Goal: Communication & Community: Ask a question

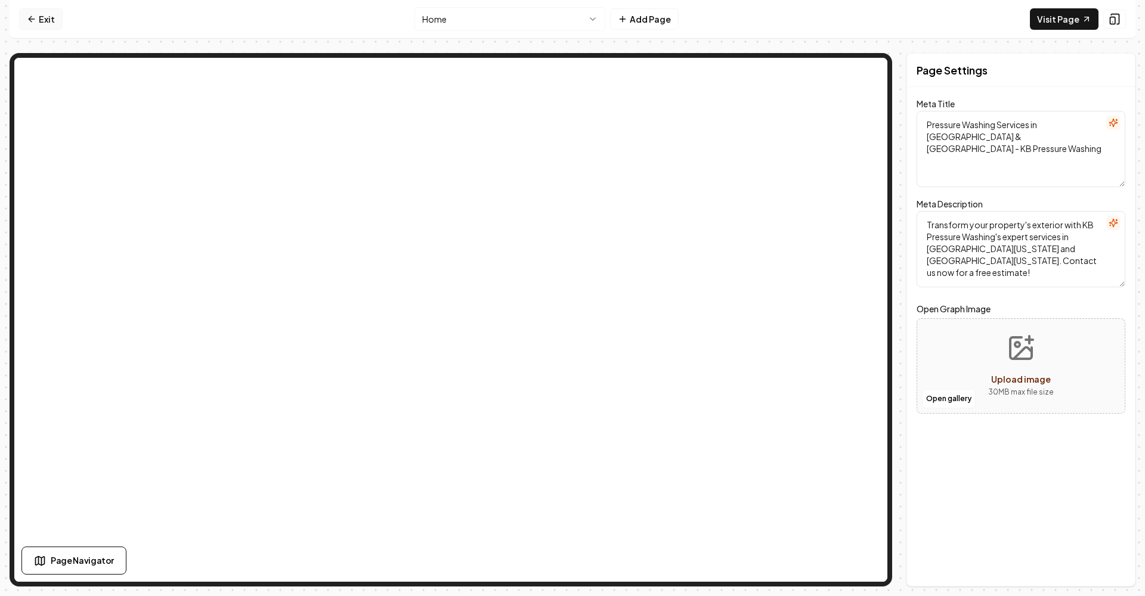
click at [35, 20] on icon at bounding box center [32, 19] width 10 height 10
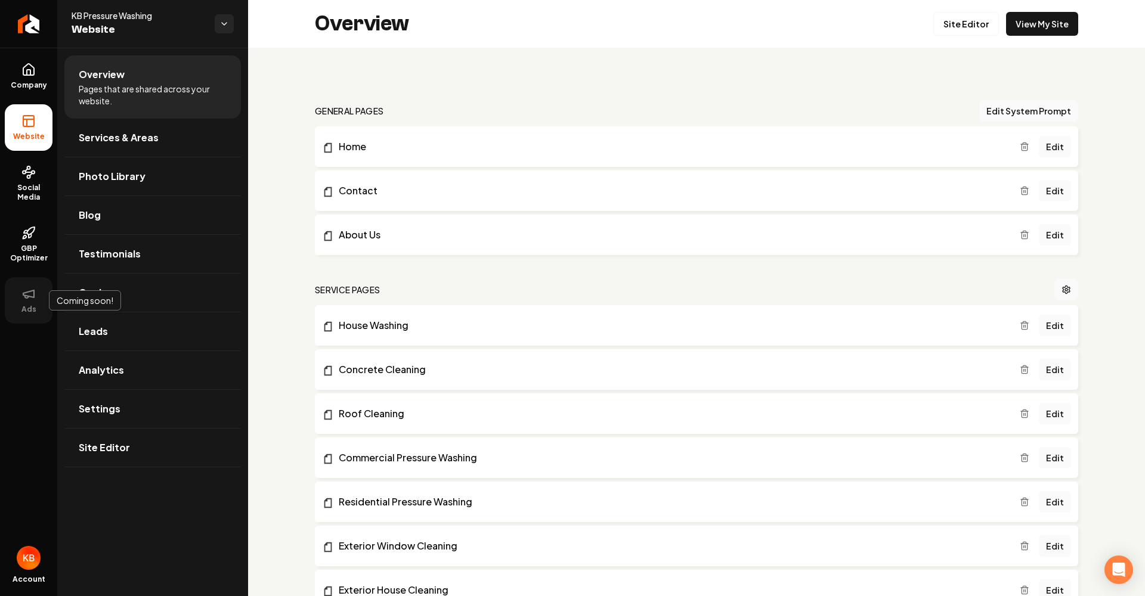
click at [33, 299] on icon at bounding box center [28, 294] width 14 height 14
click at [46, 242] on link "GBP Optimizer" at bounding box center [29, 244] width 48 height 56
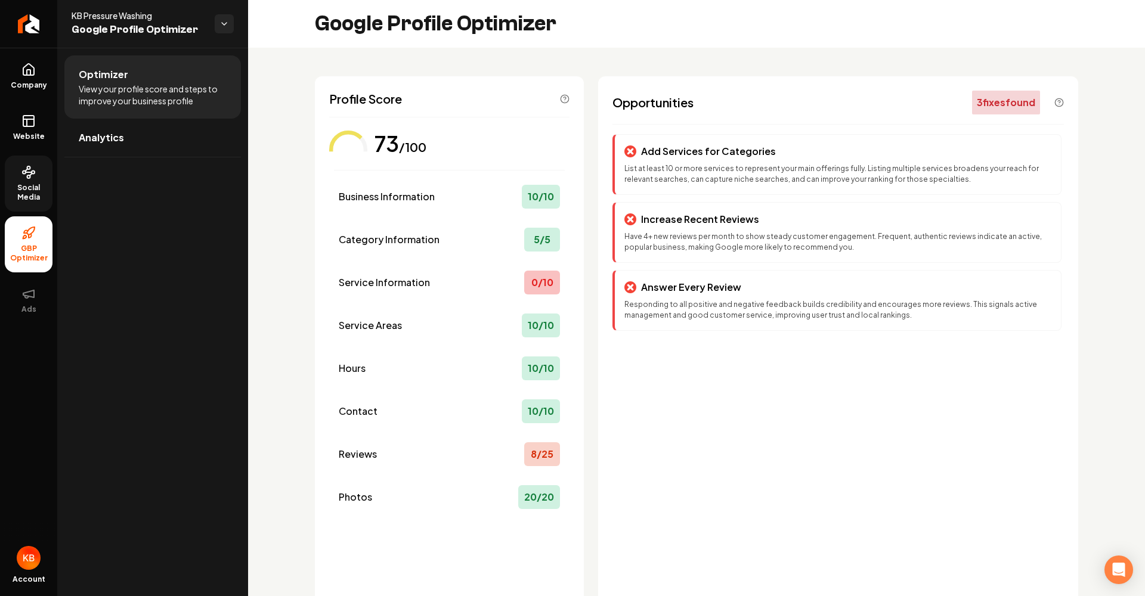
click at [20, 178] on link "Social Media" at bounding box center [29, 184] width 48 height 56
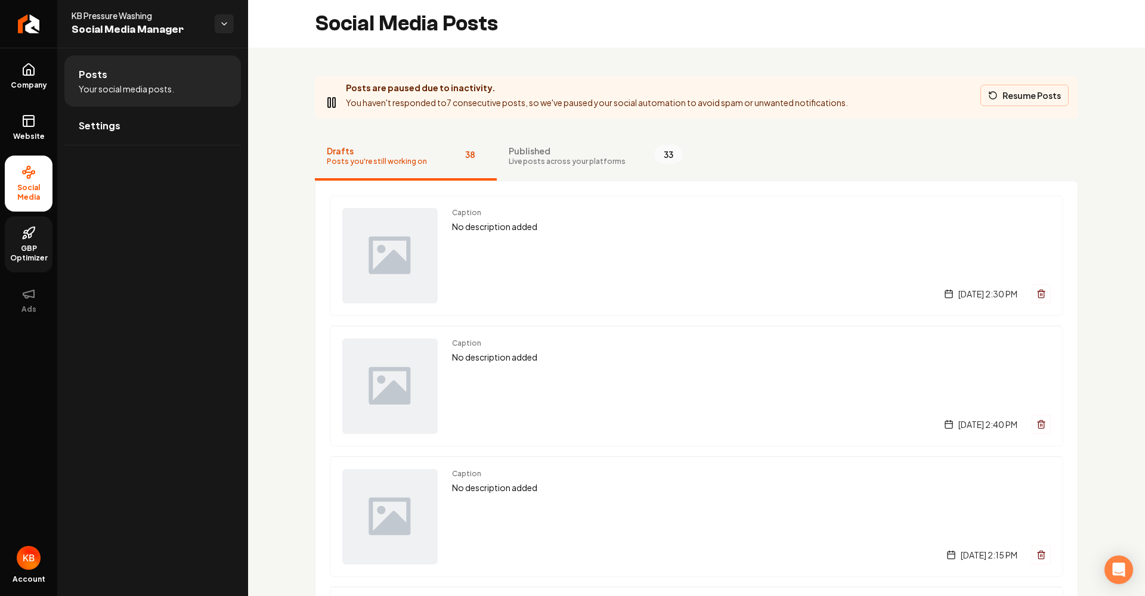
click at [1030, 97] on button "Resume Posts" at bounding box center [1024, 95] width 88 height 21
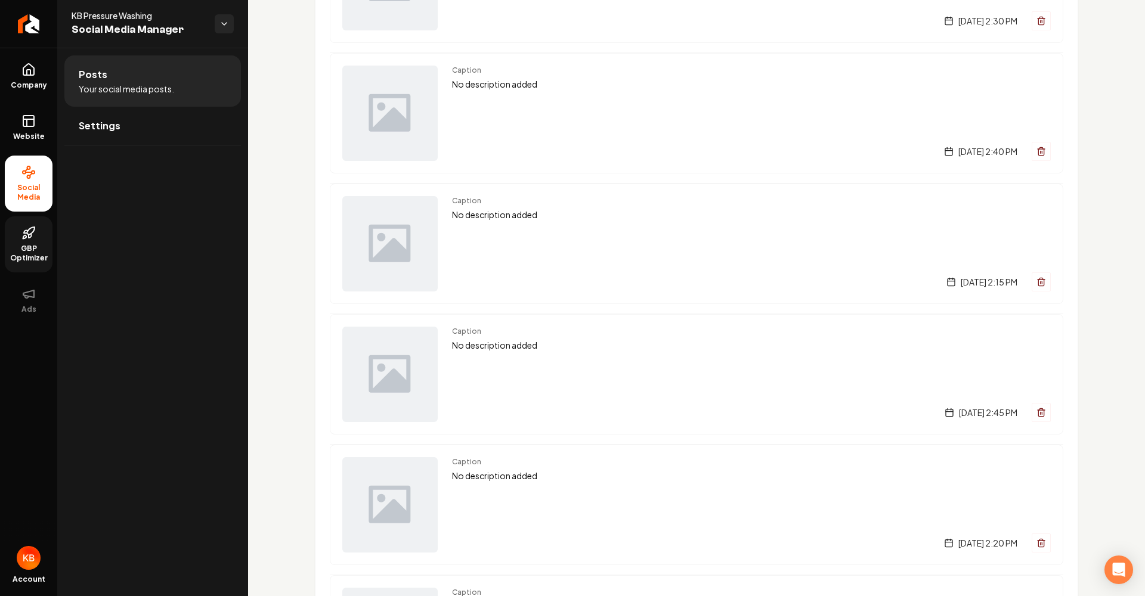
scroll to position [218, 0]
click at [30, 246] on span "GBP Optimizer" at bounding box center [29, 253] width 48 height 19
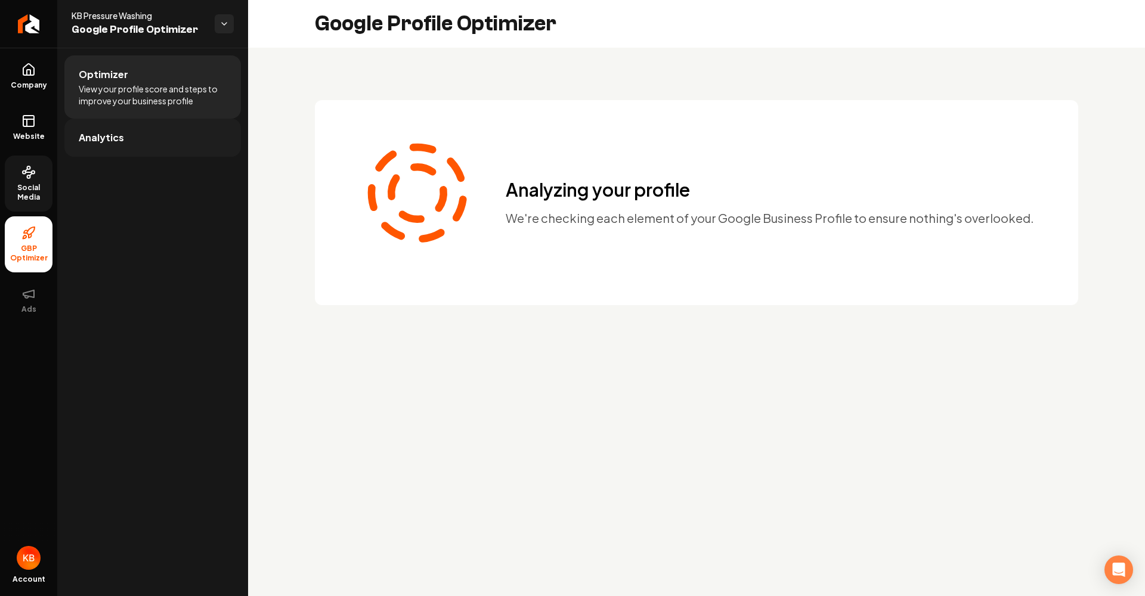
click at [123, 135] on link "Analytics" at bounding box center [152, 138] width 176 height 38
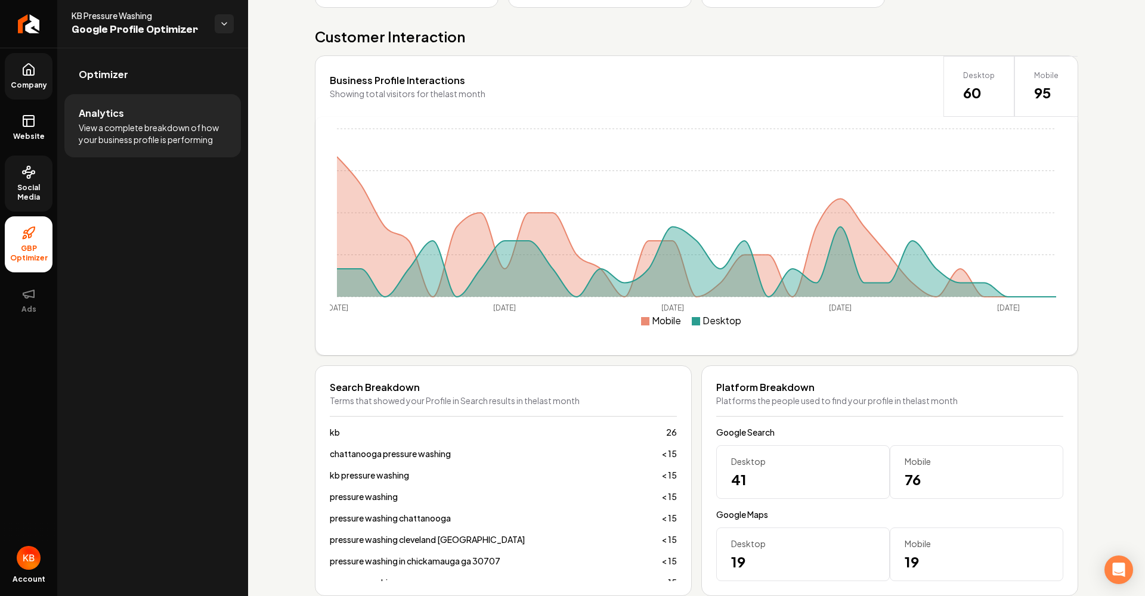
click at [29, 75] on icon at bounding box center [28, 69] width 11 height 11
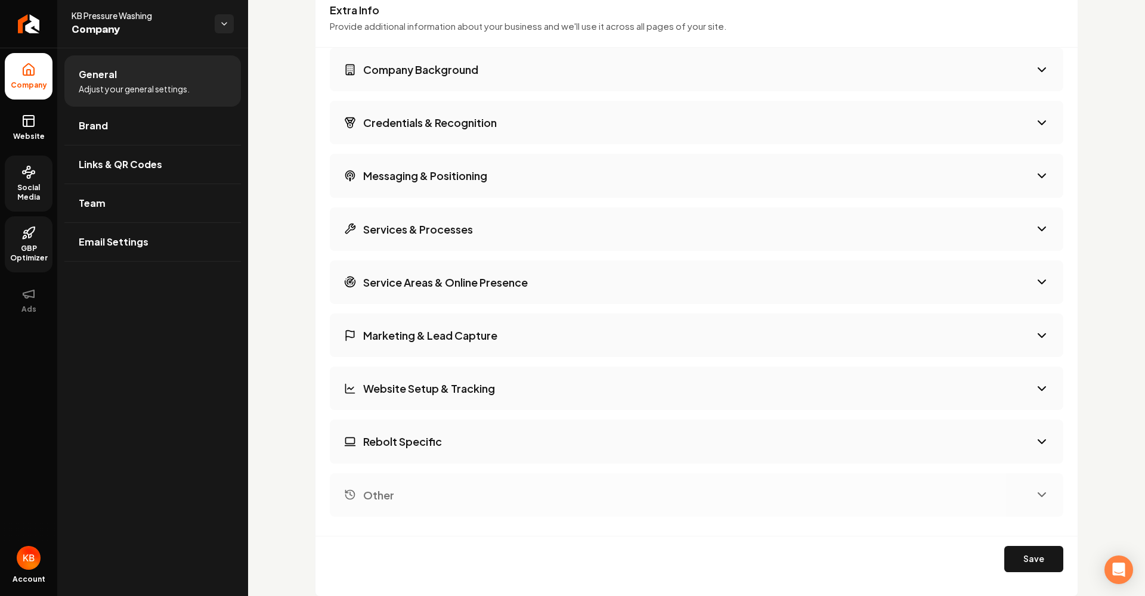
scroll to position [1868, 0]
click at [496, 327] on h3 "Marketing & Lead Capture" at bounding box center [430, 334] width 134 height 15
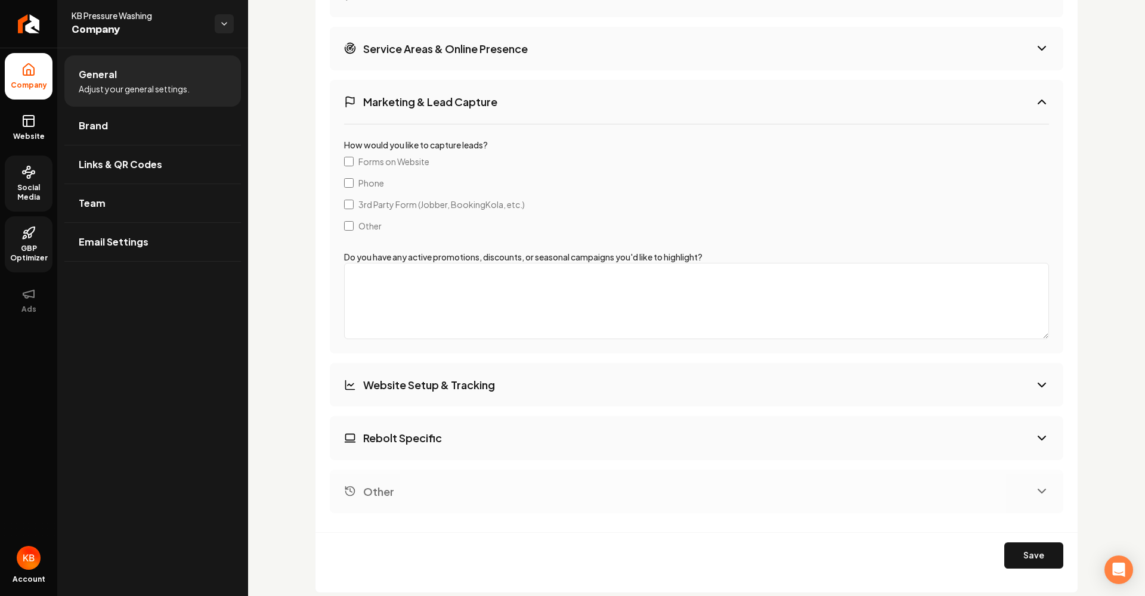
scroll to position [2101, 0]
click at [500, 427] on button "Rebolt Specific" at bounding box center [696, 438] width 733 height 44
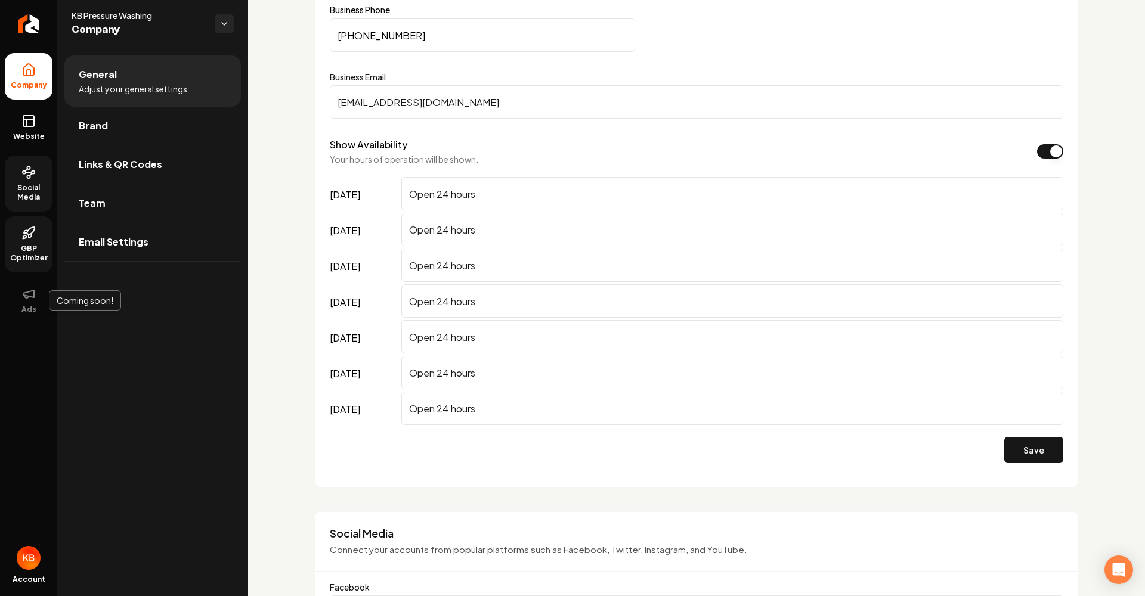
scroll to position [606, 0]
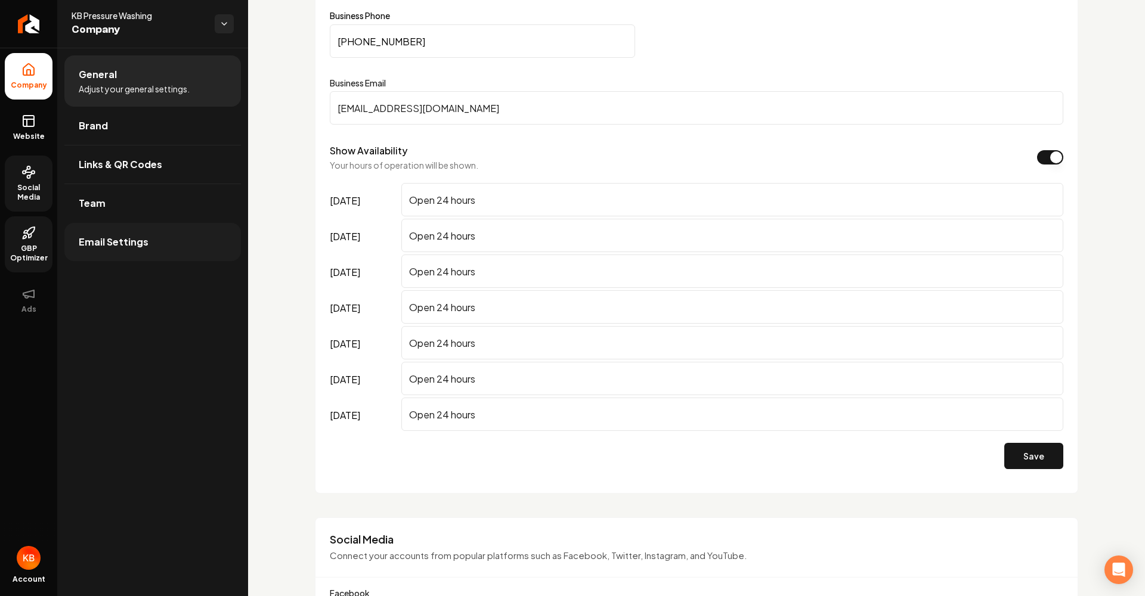
click at [148, 238] on link "Email Settings" at bounding box center [152, 242] width 176 height 38
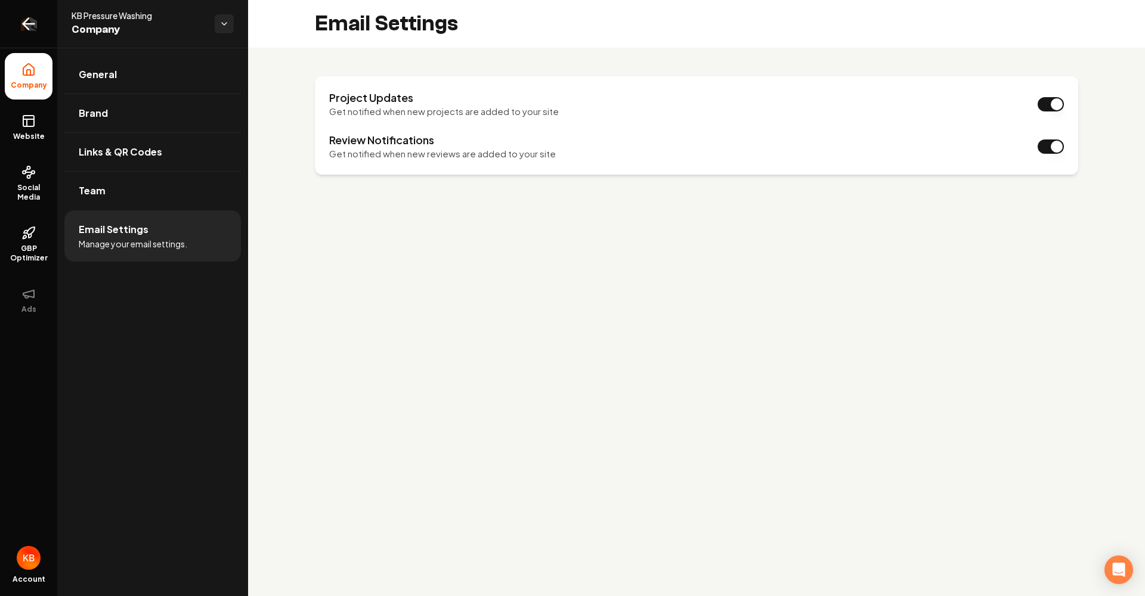
click at [28, 32] on icon "Return to dashboard" at bounding box center [28, 23] width 19 height 19
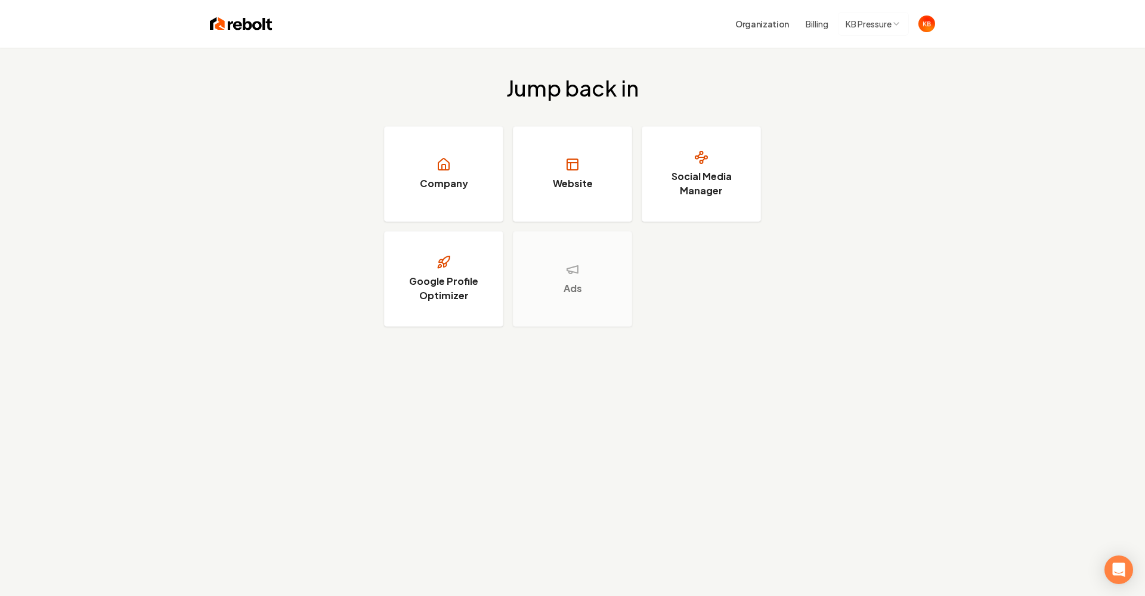
click at [924, 27] on img "Open user button" at bounding box center [926, 24] width 17 height 17
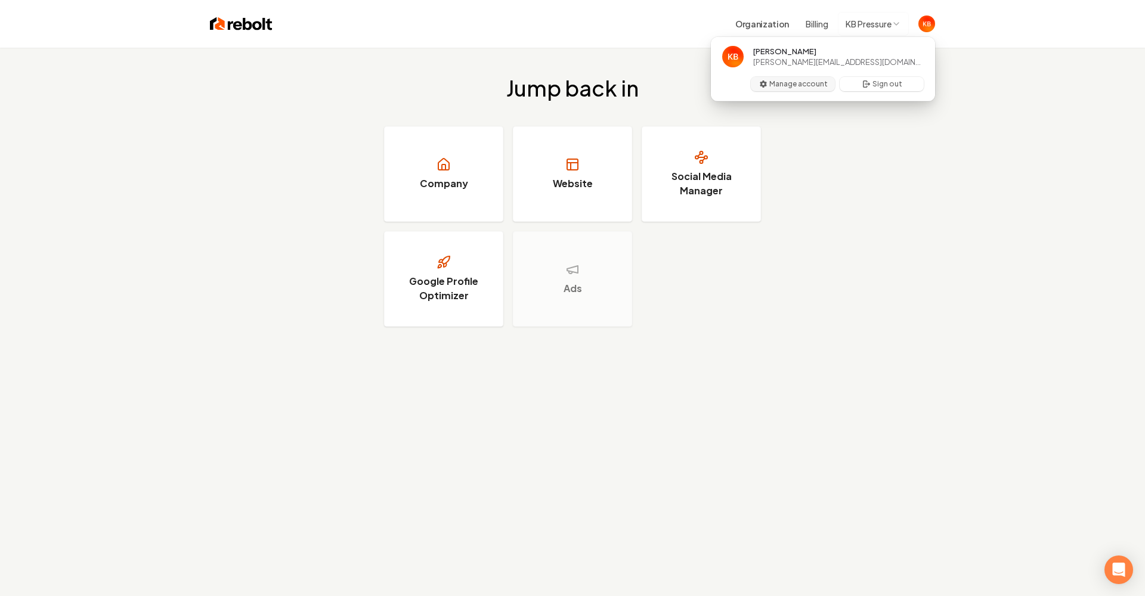
click at [801, 83] on button "Manage account" at bounding box center [793, 84] width 84 height 14
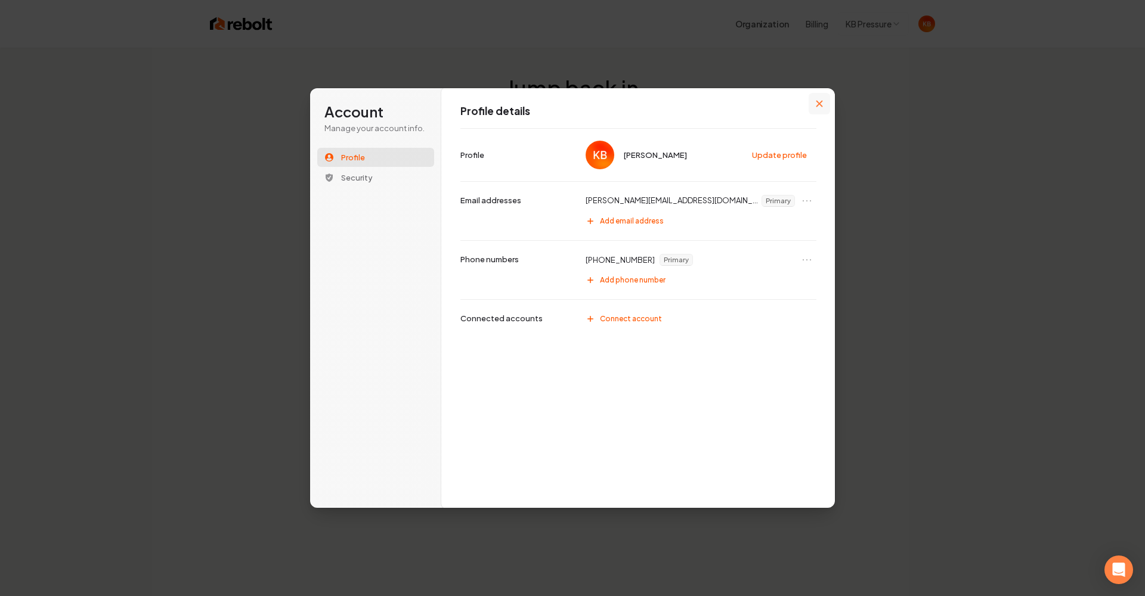
click at [823, 100] on button "Close modal" at bounding box center [818, 103] width 21 height 21
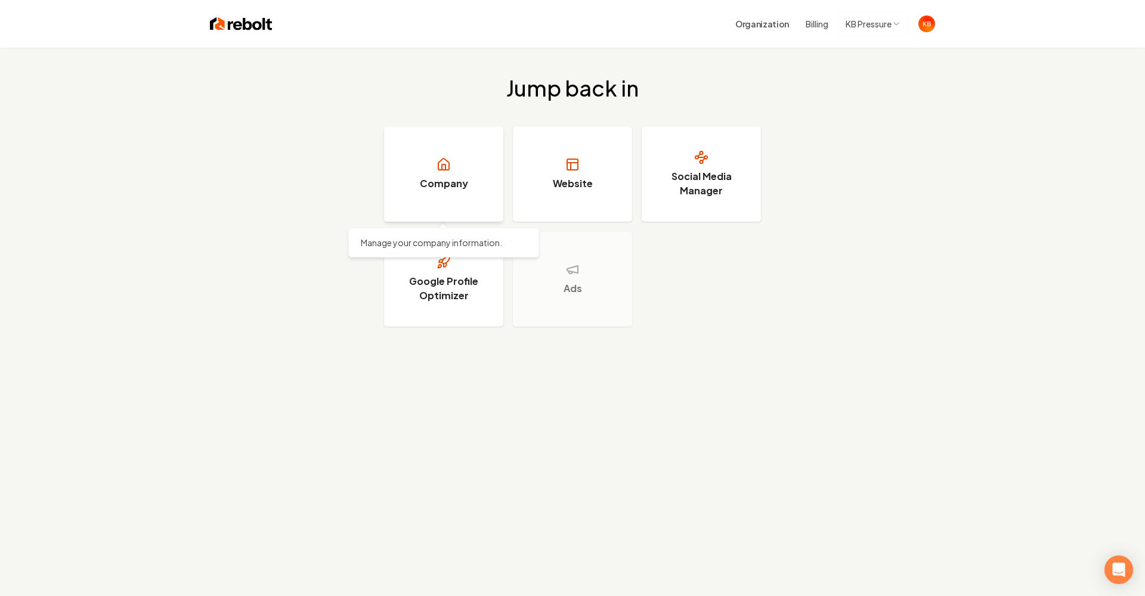
click at [481, 189] on link "Company" at bounding box center [443, 173] width 119 height 95
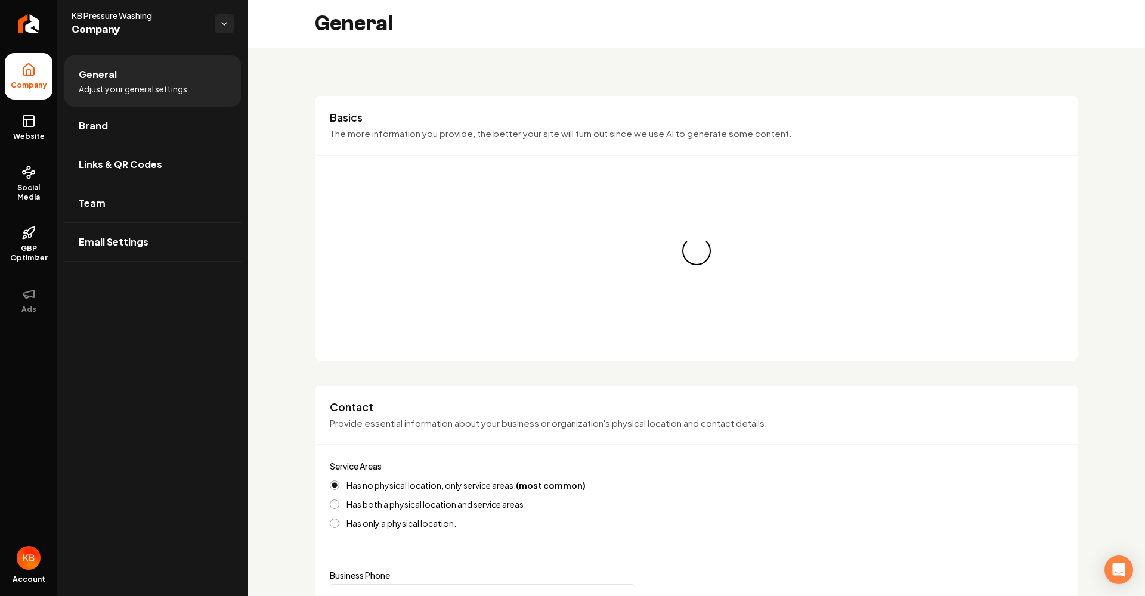
type input "[PHONE_NUMBER]"
type input "[EMAIL_ADDRESS][DOMAIN_NAME]"
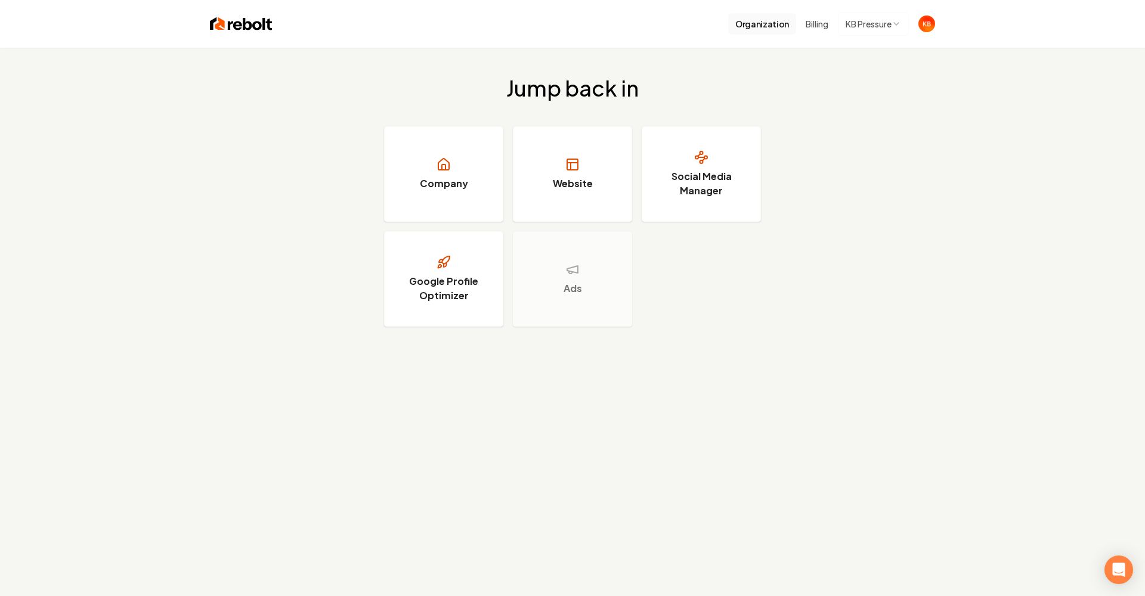
click at [766, 23] on button "Organization" at bounding box center [762, 23] width 68 height 21
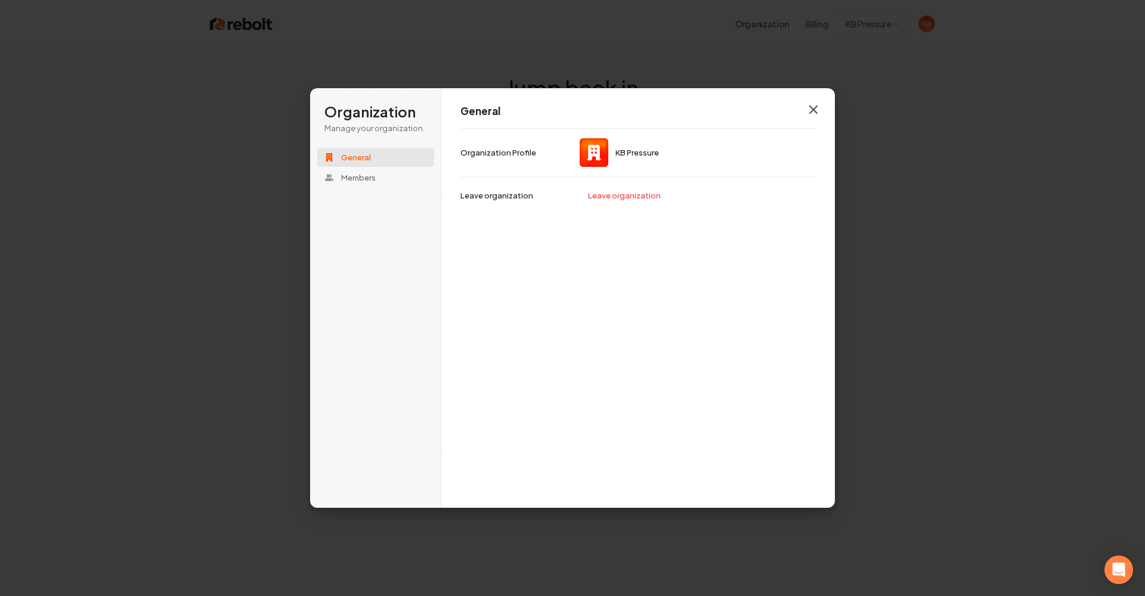
click at [819, 116] on icon "button" at bounding box center [813, 110] width 14 height 14
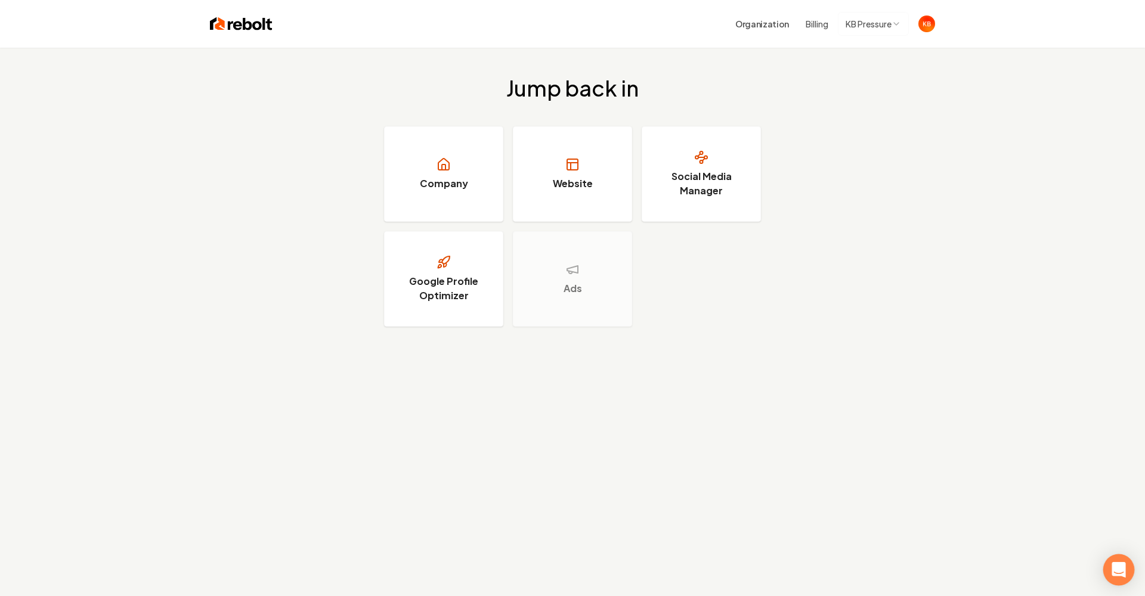
click at [1131, 560] on body "Organization Billing KB Pressure Jump back in Company Website Social Media Mana…" at bounding box center [572, 298] width 1145 height 596
click at [1118, 575] on icon "Open Intercom Messenger" at bounding box center [1119, 570] width 16 height 16
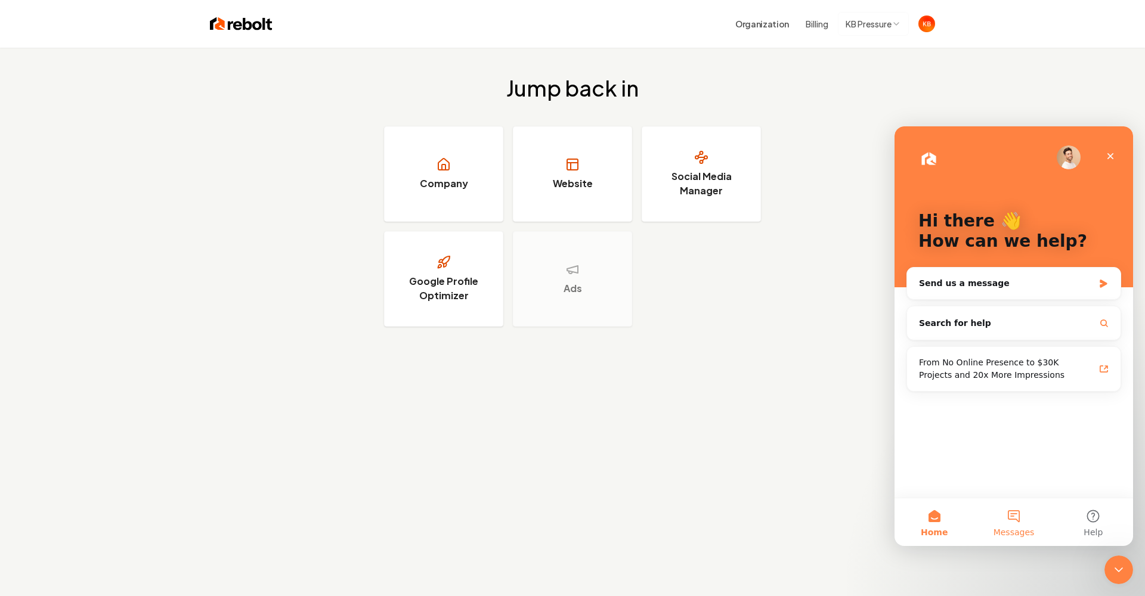
click at [1017, 520] on button "Messages" at bounding box center [1013, 522] width 79 height 48
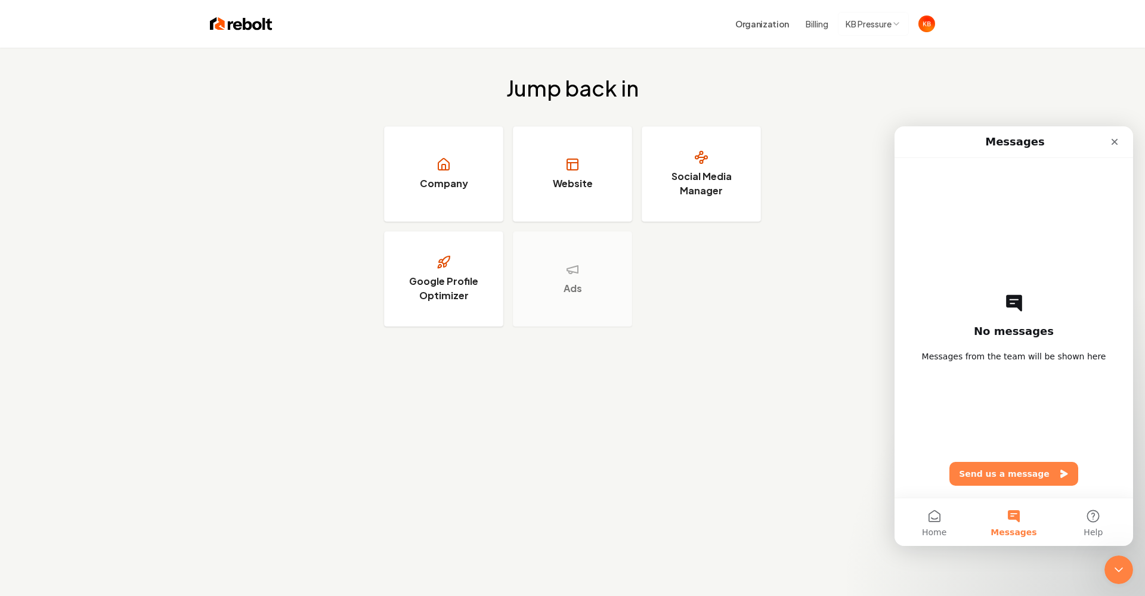
click at [1021, 468] on button "Send us a message" at bounding box center [1013, 474] width 129 height 24
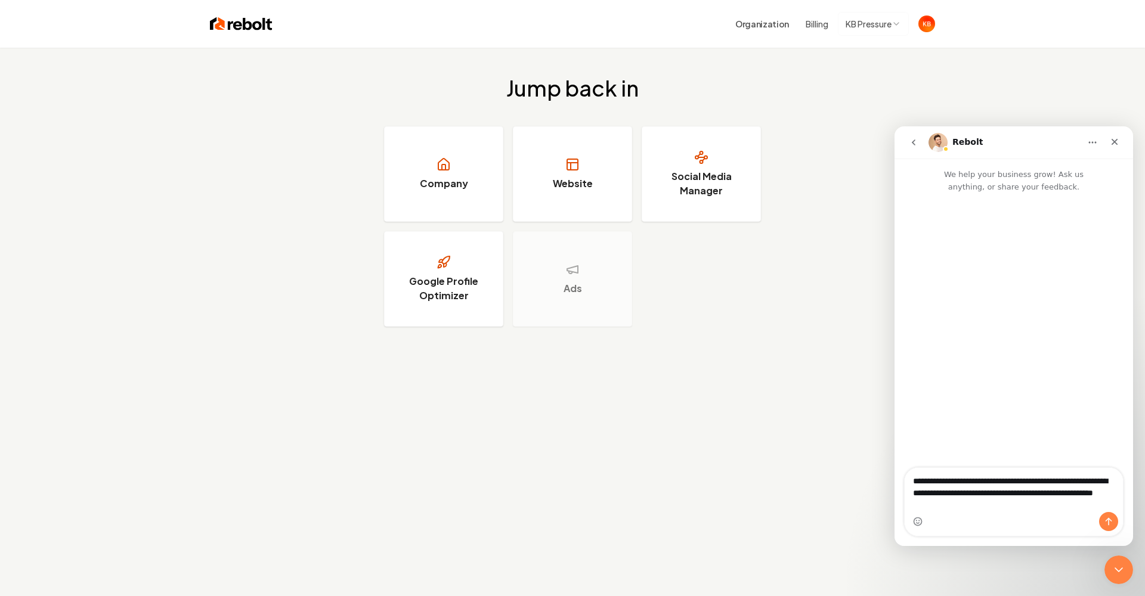
type textarea "**********"
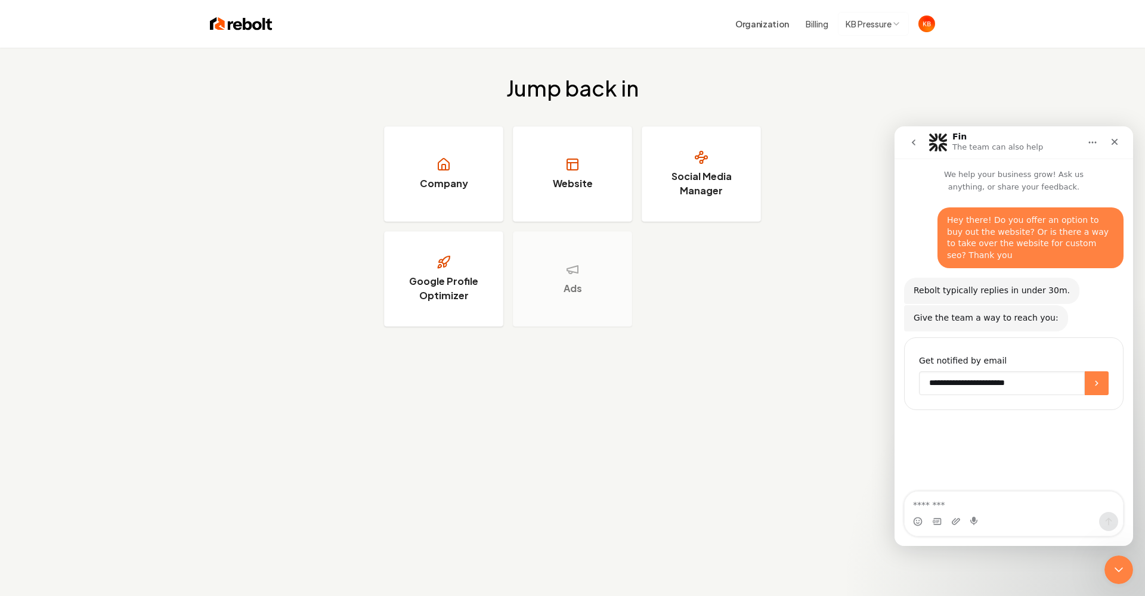
type input "**********"
click at [568, 342] on p "Coming Soon" at bounding box center [563, 344] width 49 height 10
